Goal: Task Accomplishment & Management: Manage account settings

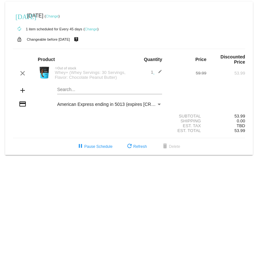
click at [95, 31] on link "Change" at bounding box center [91, 29] width 13 height 4
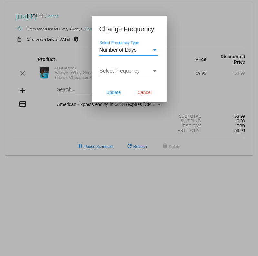
click at [154, 71] on div "Select Frequency" at bounding box center [154, 71] width 3 height 2
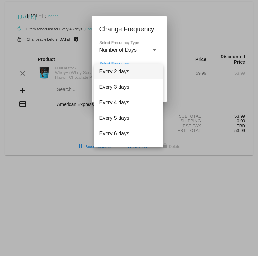
click at [153, 50] on div at bounding box center [129, 128] width 258 height 256
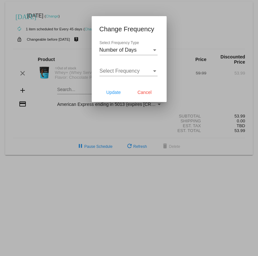
click at [153, 50] on div "Select Frequency Type" at bounding box center [154, 50] width 3 height 2
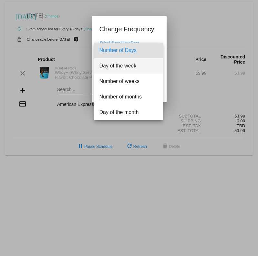
click at [145, 64] on span "Day of the week" at bounding box center [128, 66] width 58 height 16
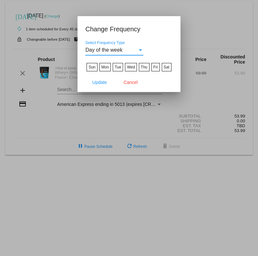
click at [142, 51] on div "Select Frequency Type" at bounding box center [140, 50] width 3 height 2
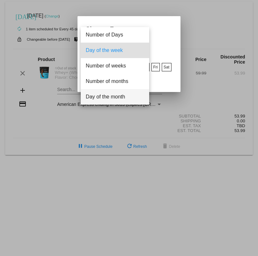
click at [125, 94] on span "Day of the month" at bounding box center [115, 97] width 58 height 16
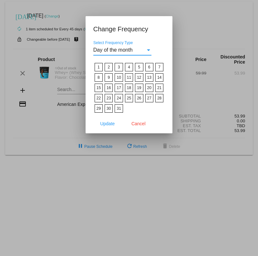
click at [99, 65] on label "1" at bounding box center [99, 67] width 8 height 8
click at [0, 0] on input "1" at bounding box center [0, 0] width 0 height 0
click at [106, 123] on span "Update" at bounding box center [107, 123] width 15 height 5
